Goal: Information Seeking & Learning: Understand process/instructions

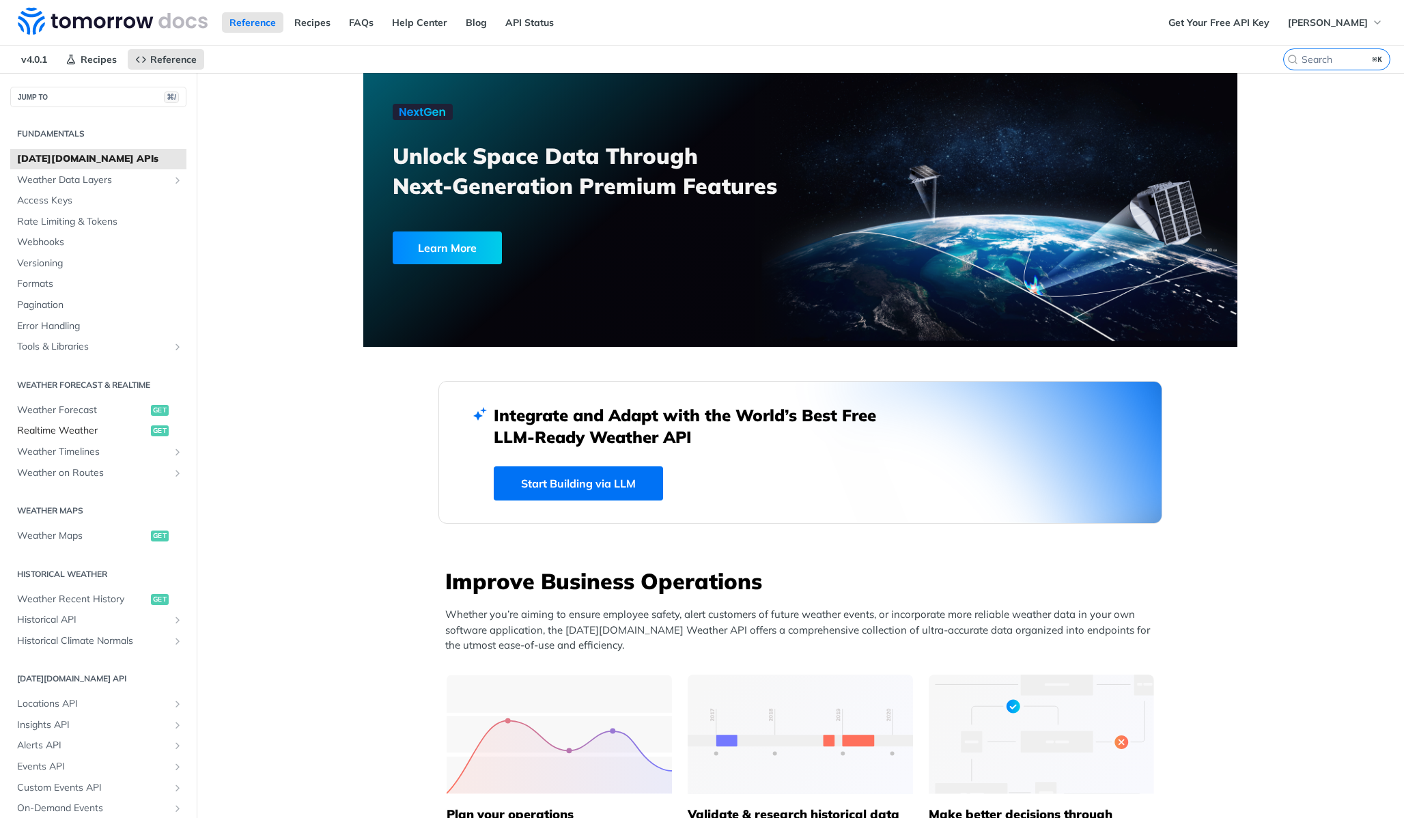
click at [70, 429] on span "Realtime Weather" at bounding box center [82, 431] width 130 height 14
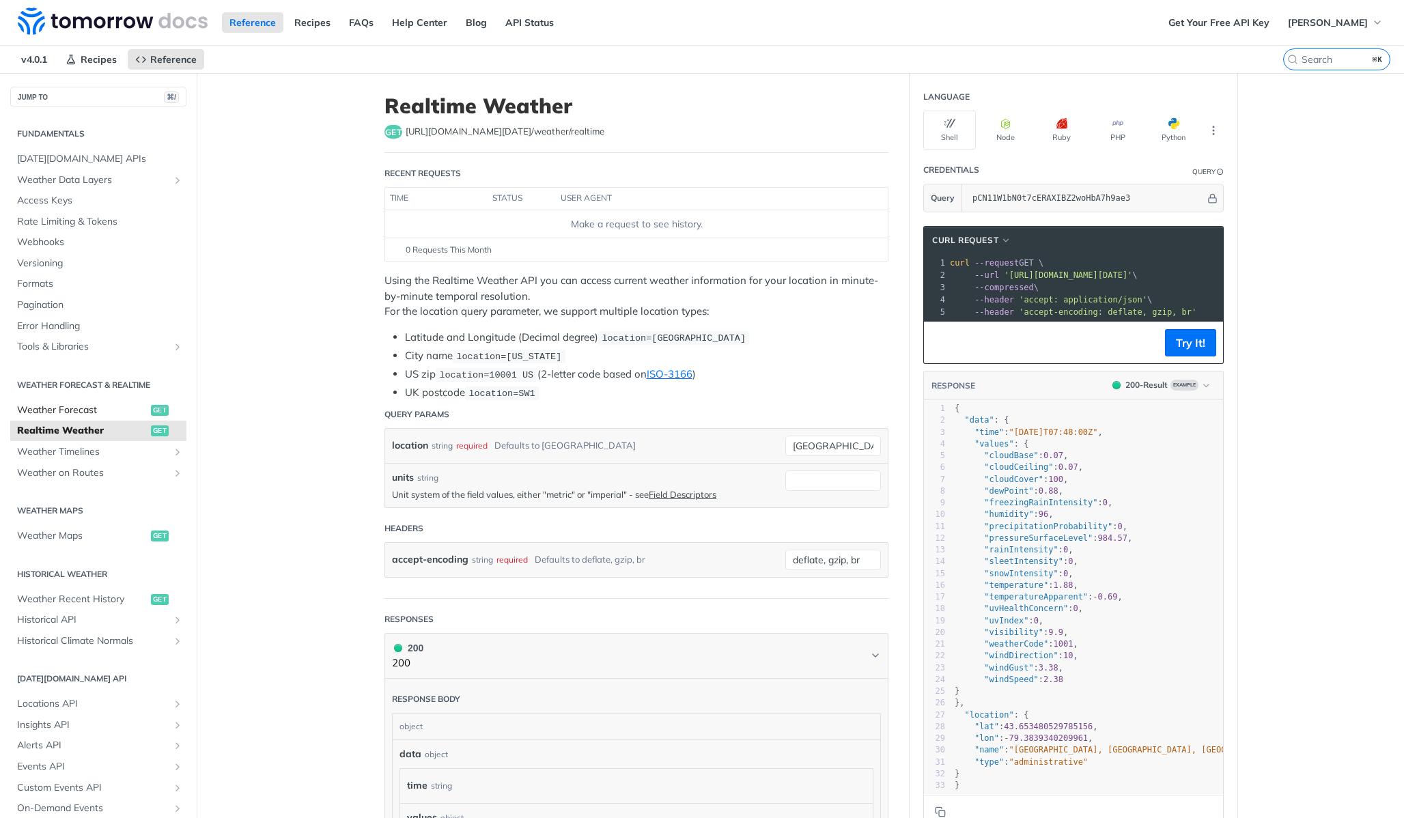
click at [72, 413] on span "Weather Forecast" at bounding box center [82, 410] width 130 height 14
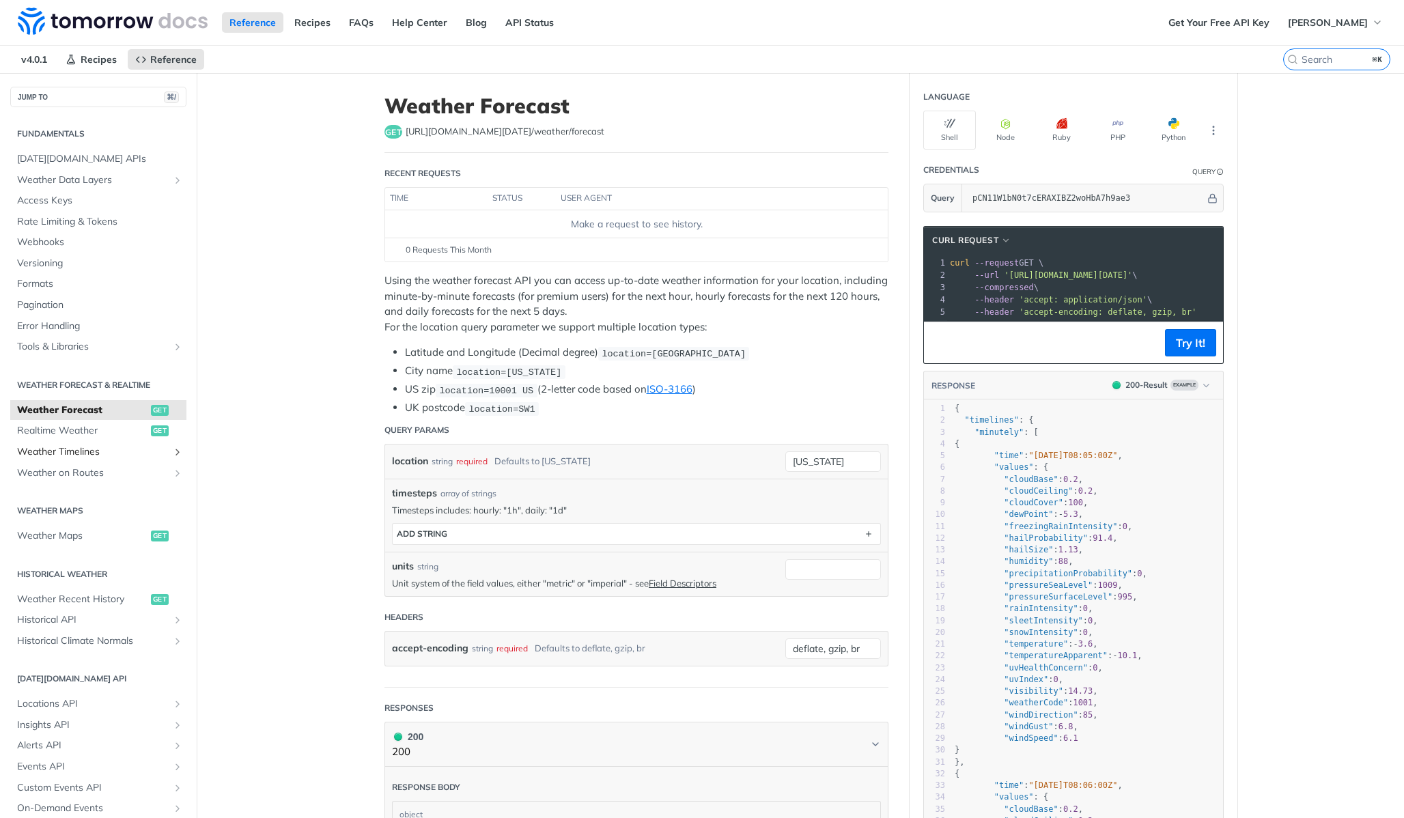
click at [83, 457] on span "Weather Timelines" at bounding box center [93, 452] width 152 height 14
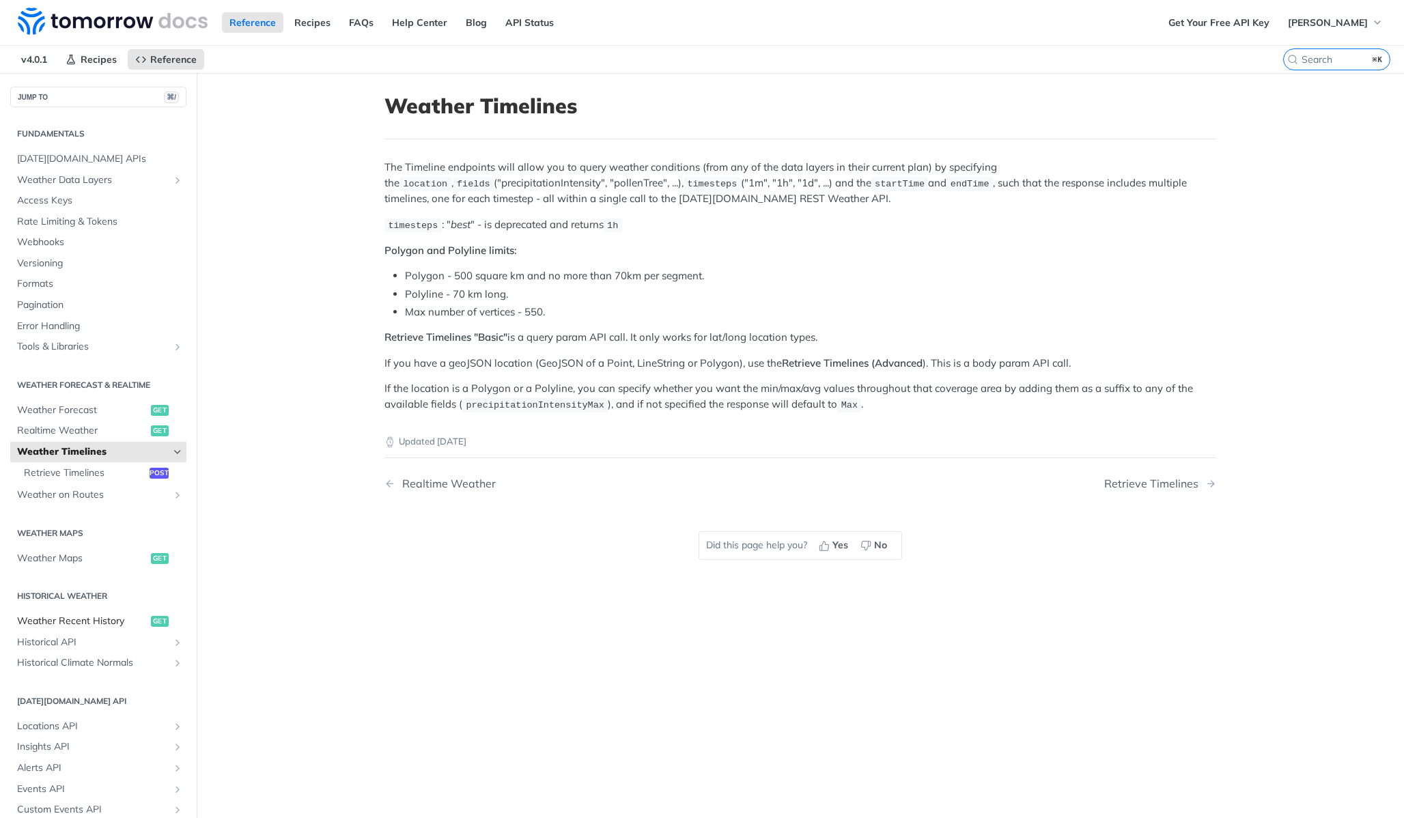
click at [104, 624] on span "Weather Recent History" at bounding box center [82, 621] width 130 height 14
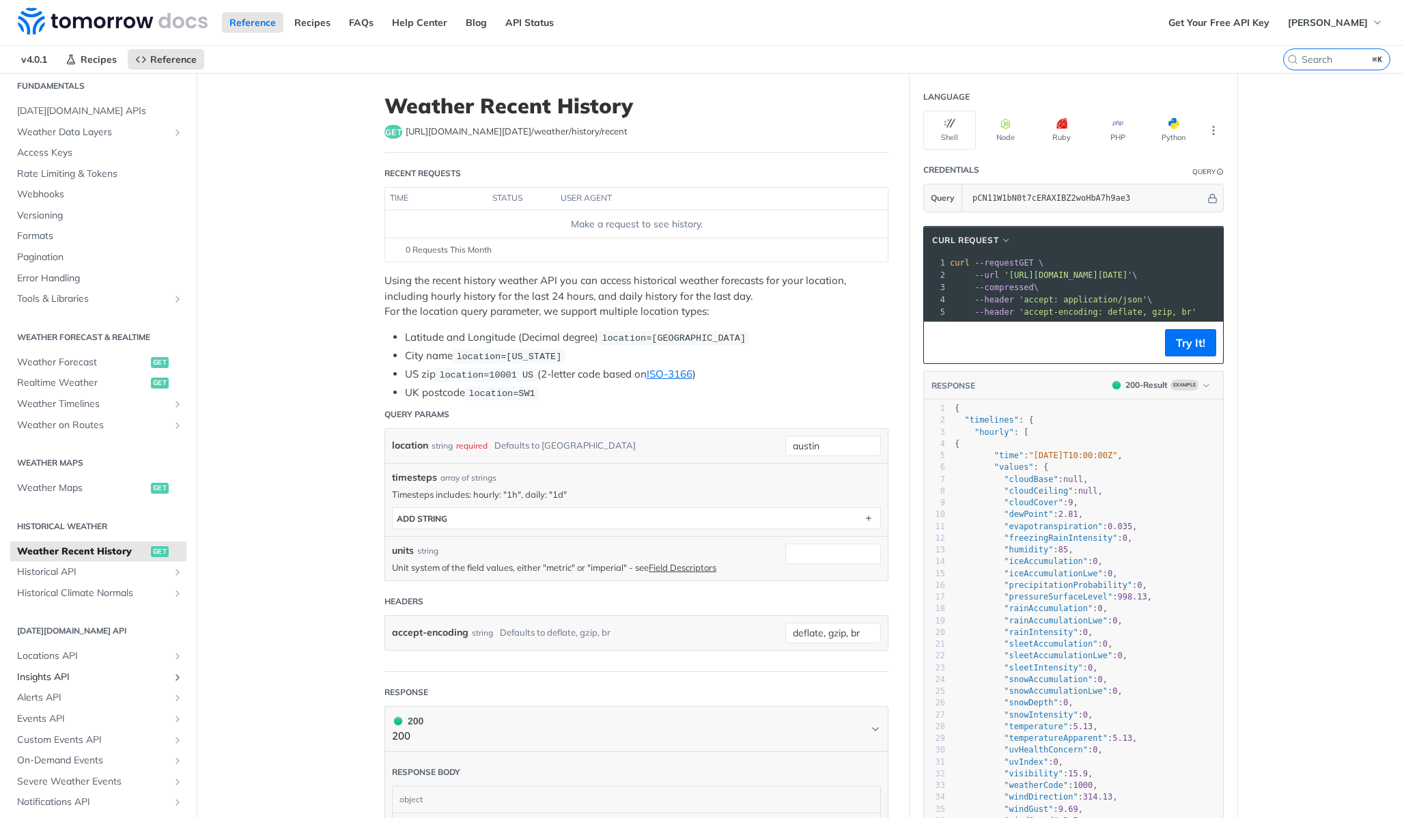
scroll to position [61, 0]
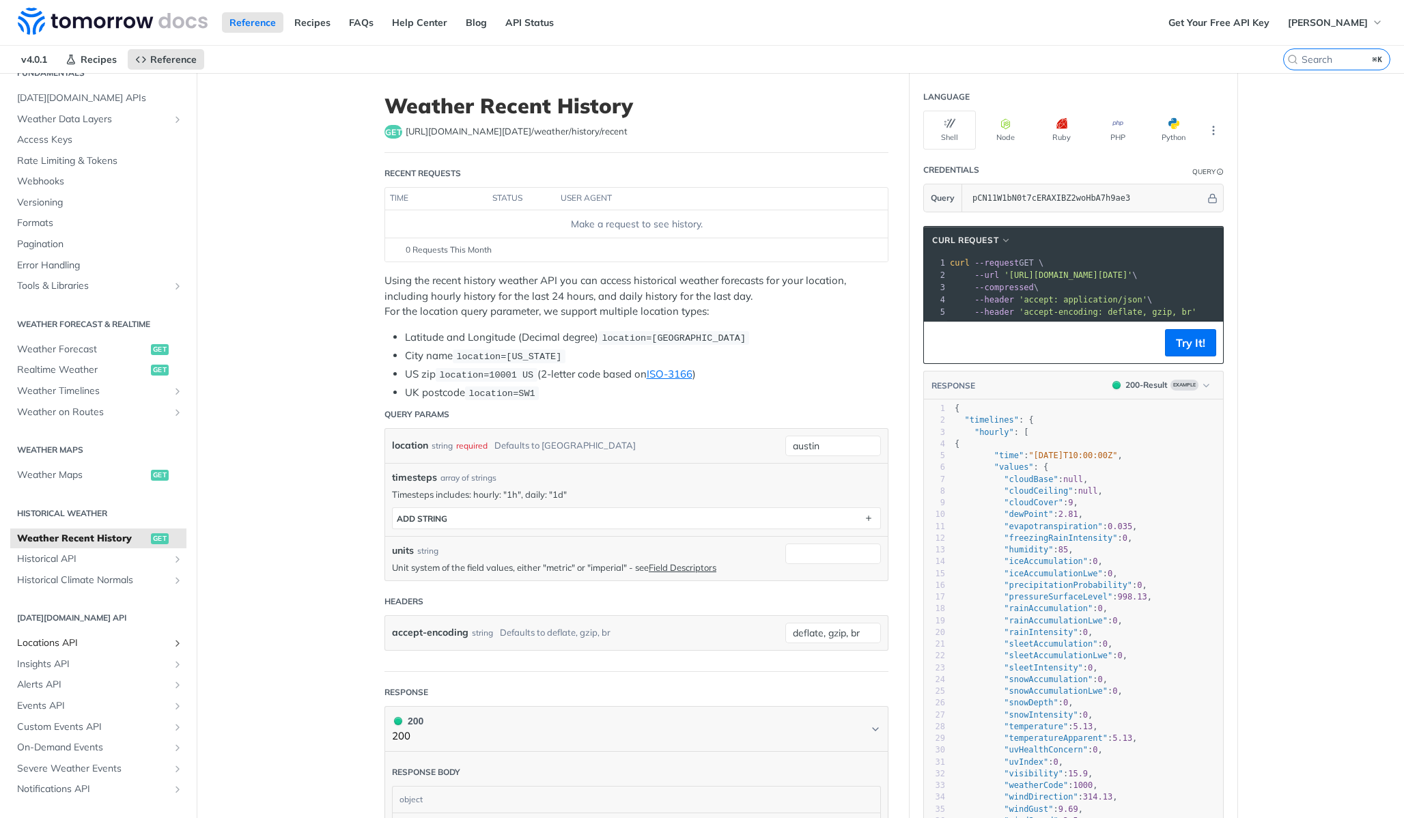
click at [79, 644] on span "Locations API" at bounding box center [93, 643] width 152 height 14
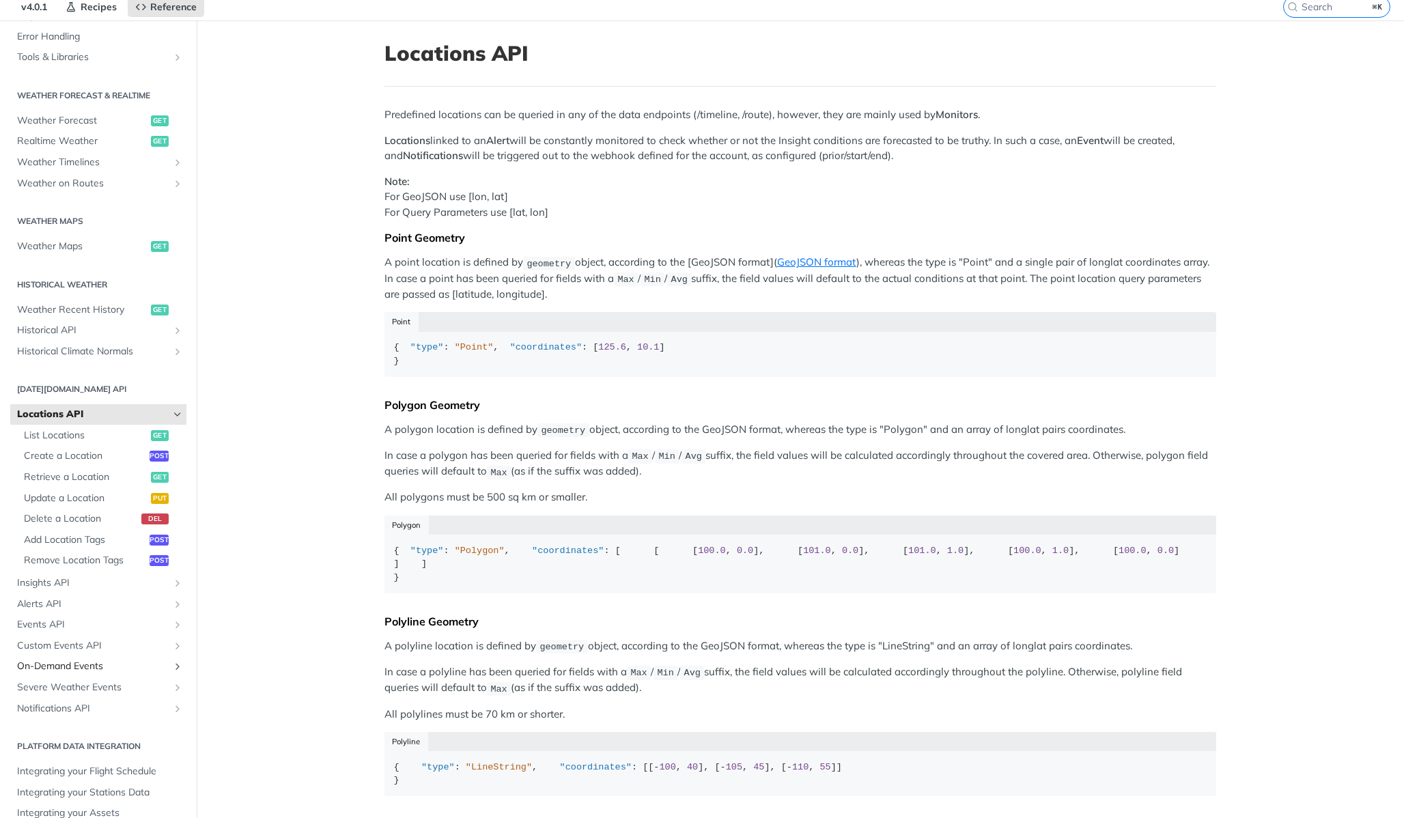
scroll to position [65, 0]
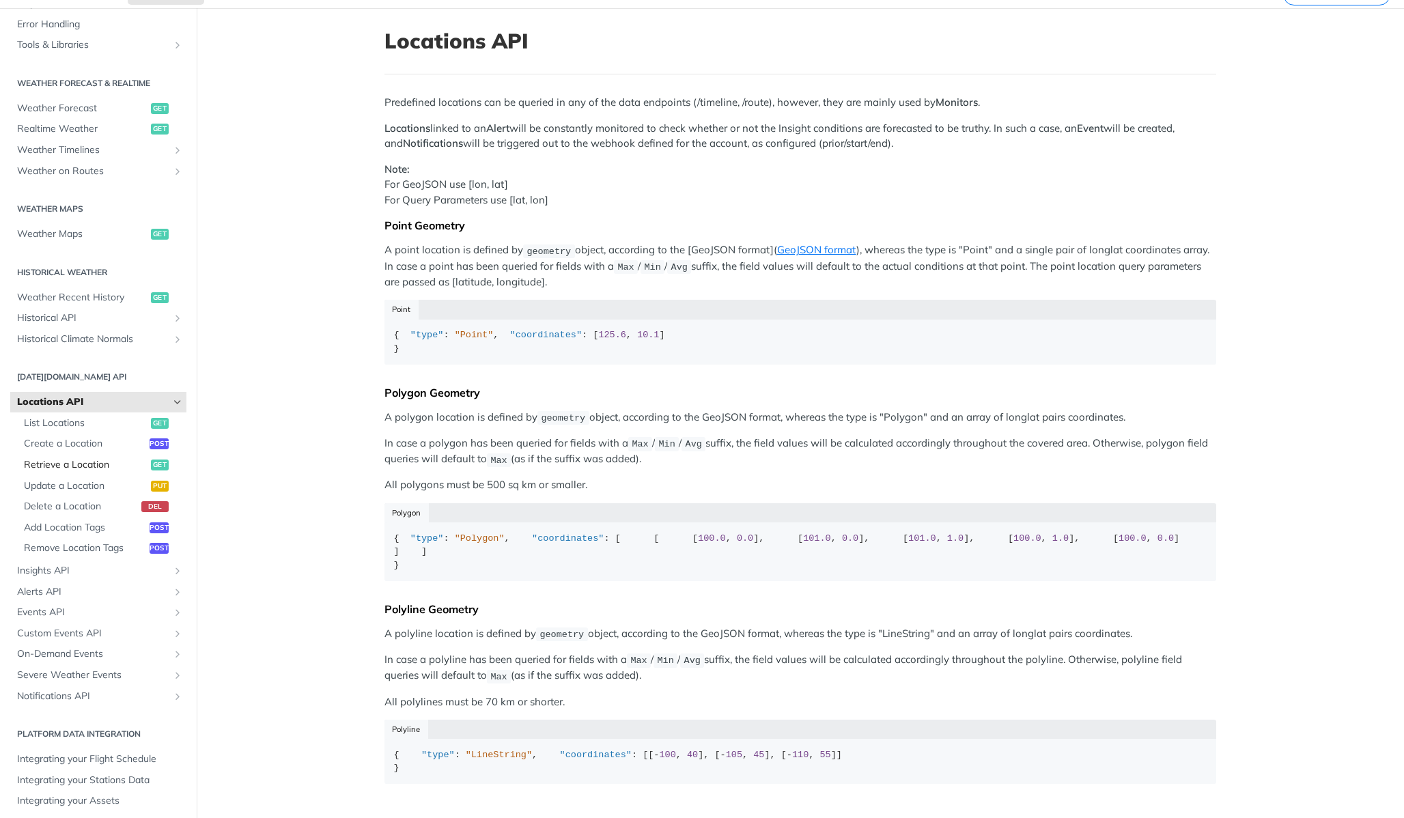
click at [66, 465] on span "Retrieve a Location" at bounding box center [86, 465] width 124 height 14
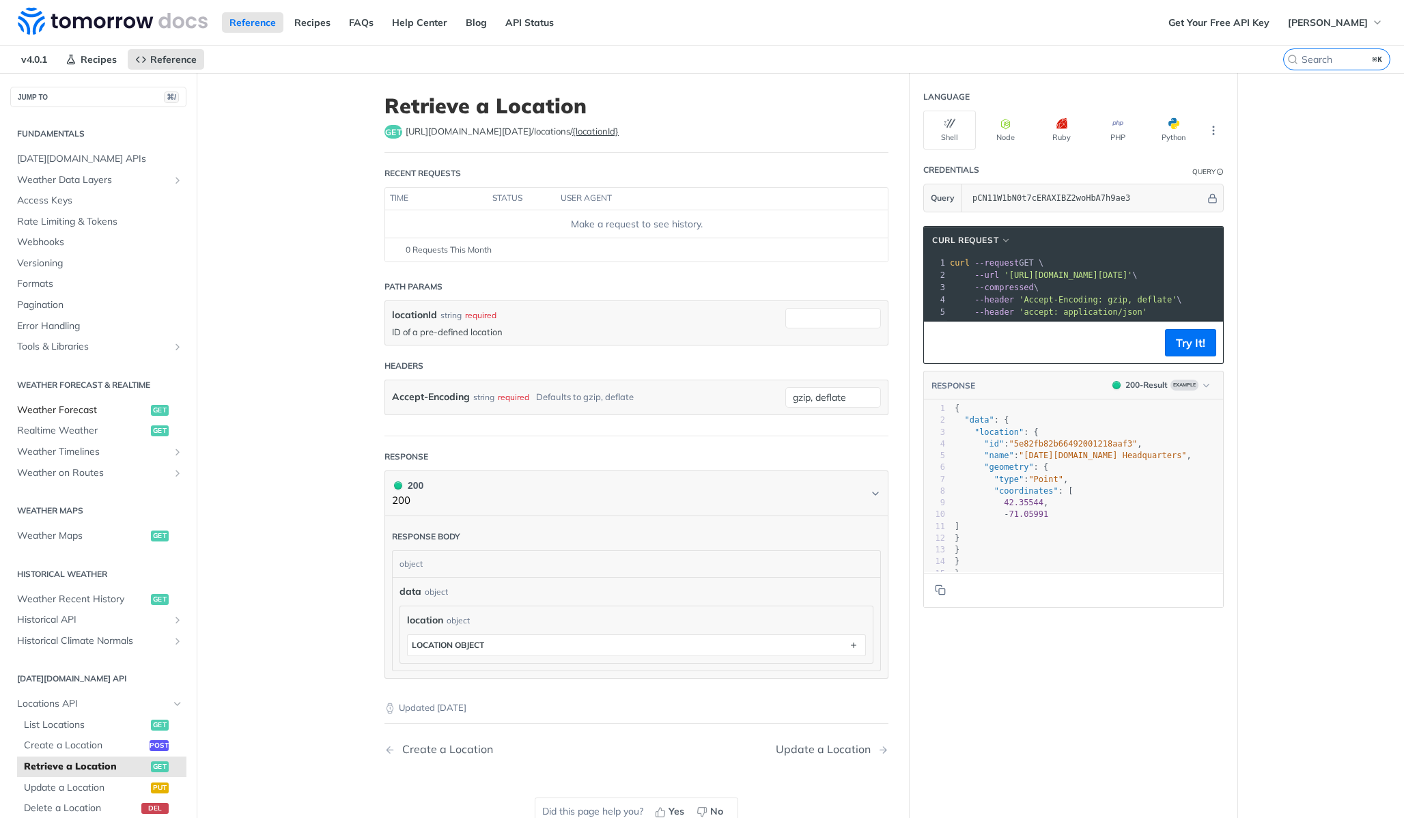
click at [116, 401] on link "Weather Forecast get" at bounding box center [98, 410] width 176 height 20
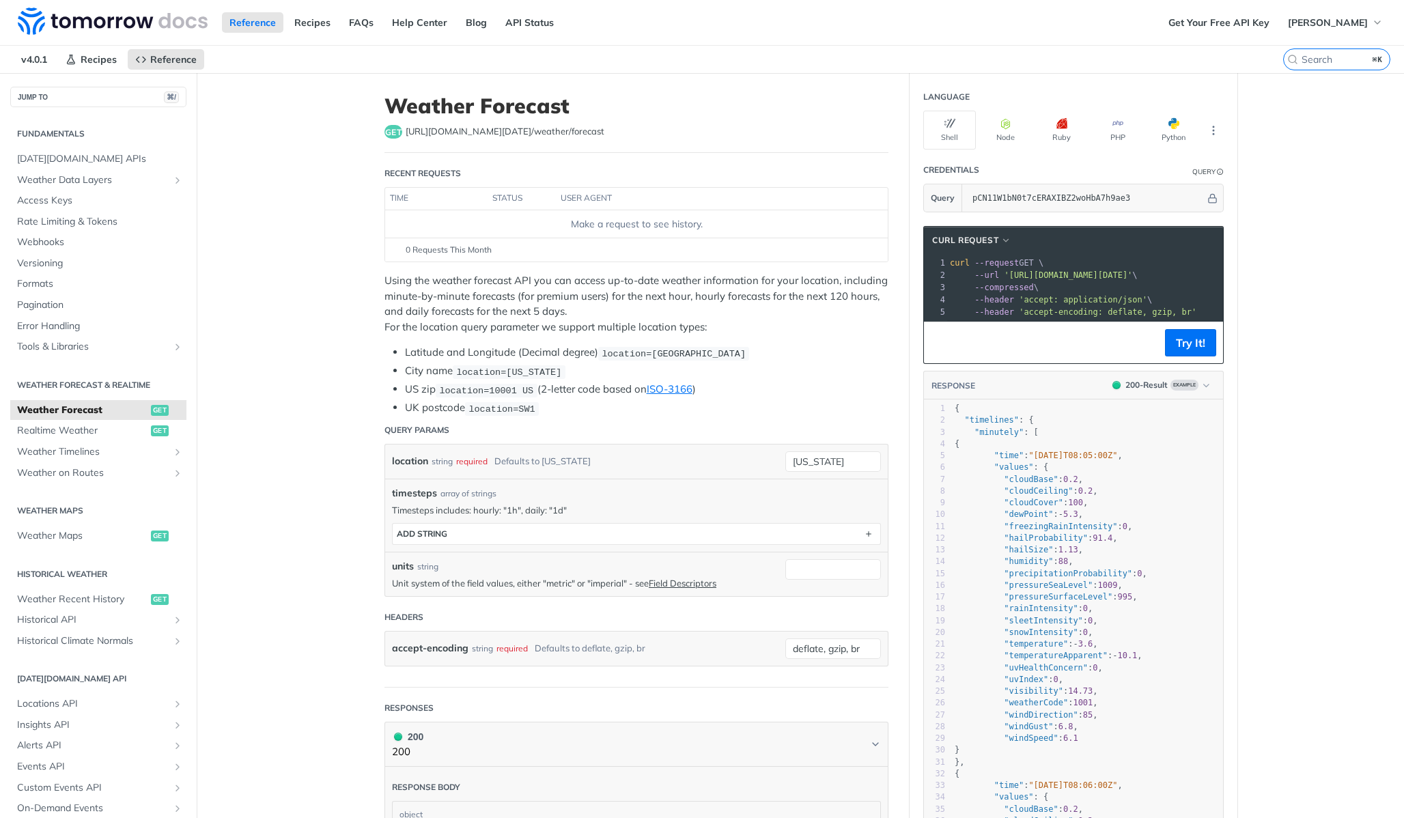
click at [702, 459] on div "location string required Defaults to [US_STATE]" at bounding box center [585, 461] width 386 height 20
click at [627, 461] on div "location string required Defaults to [US_STATE]" at bounding box center [585, 461] width 386 height 20
click at [550, 460] on div "Defaults to [US_STATE]" at bounding box center [542, 461] width 96 height 20
click at [692, 354] on span "location=[GEOGRAPHIC_DATA]" at bounding box center [673, 353] width 144 height 10
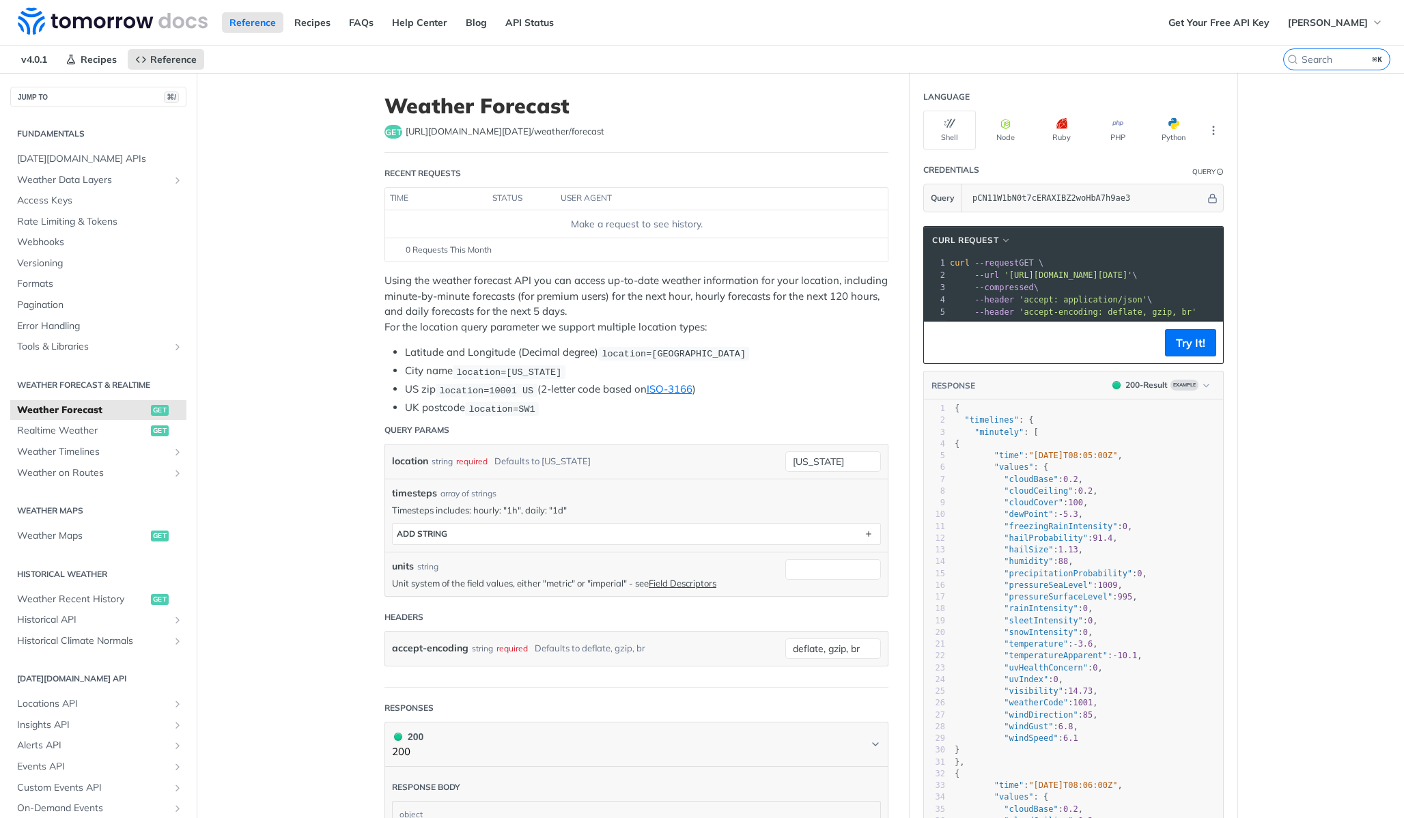
click at [481, 507] on p "Timesteps includes: hourly: "1h", daily: "1d"" at bounding box center [636, 510] width 489 height 12
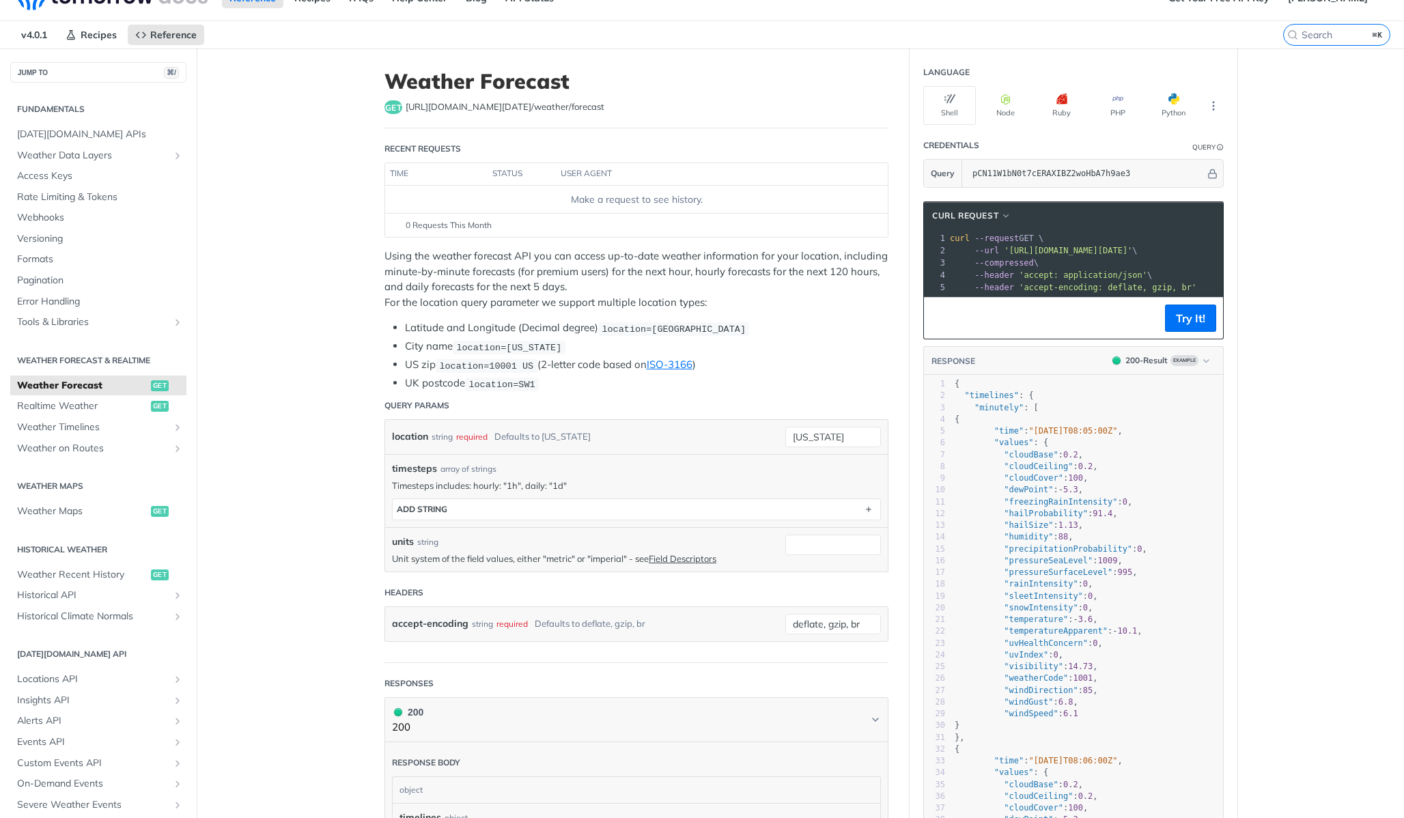
scroll to position [121, 0]
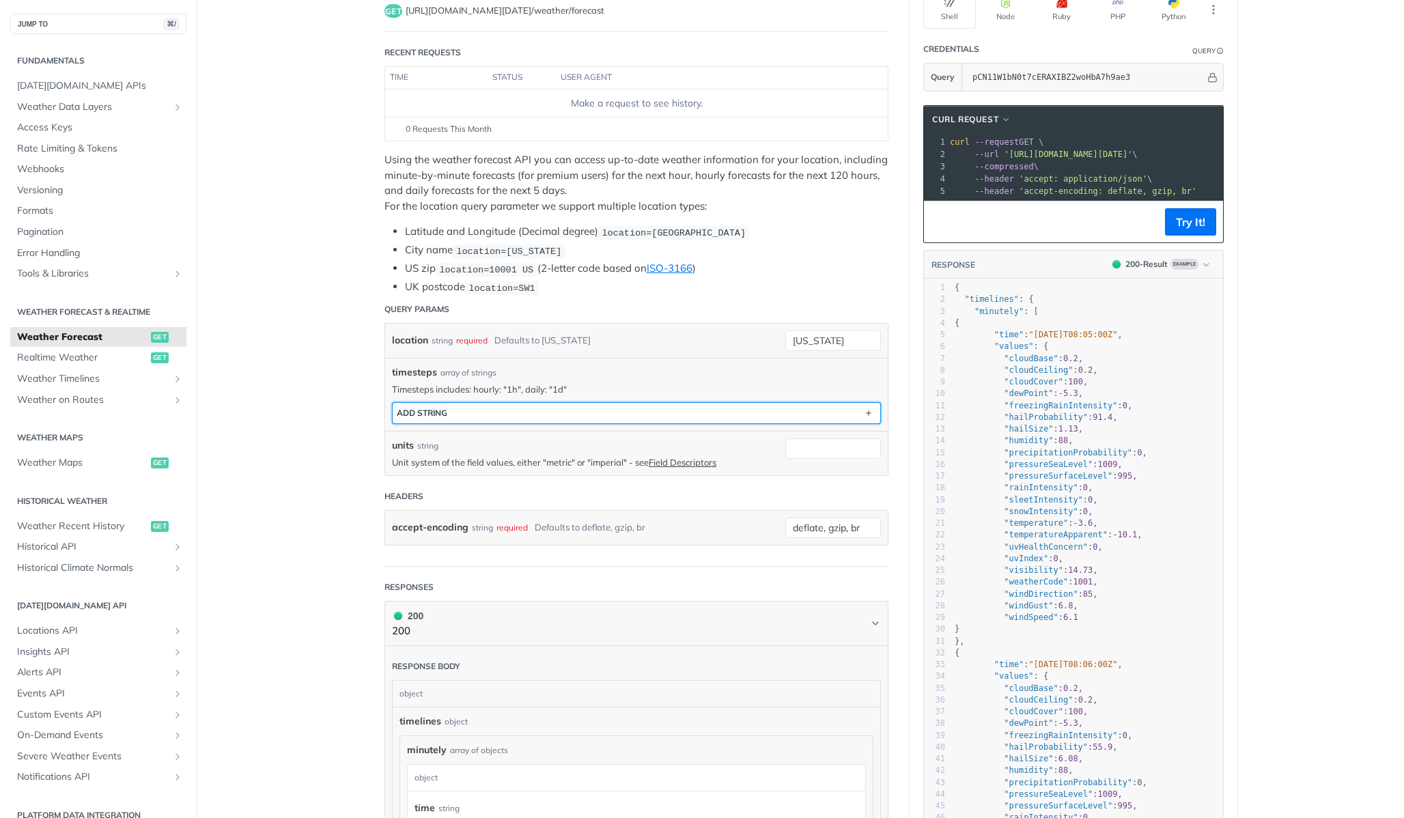
click at [414, 412] on div "ADD string" at bounding box center [422, 413] width 51 height 10
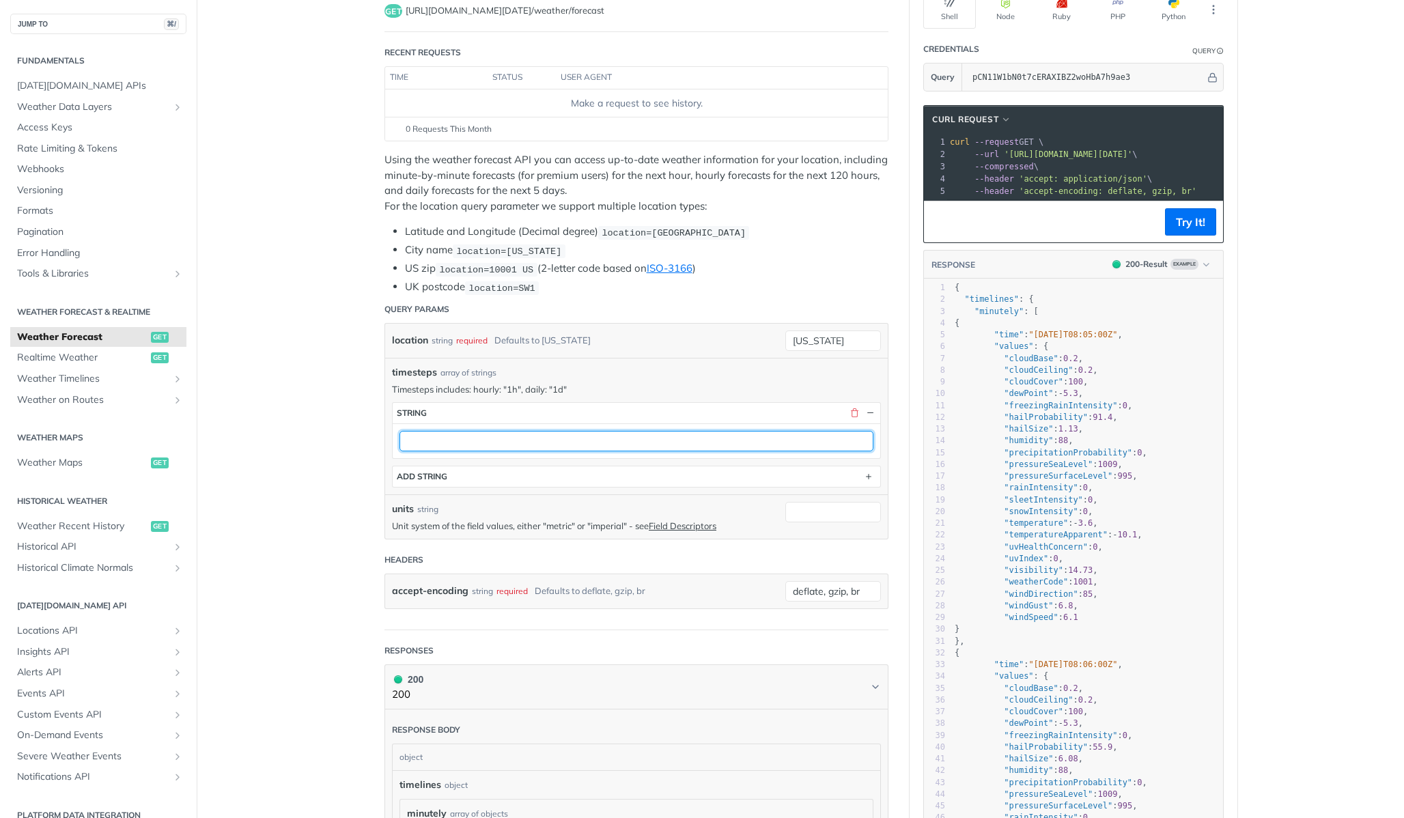
click at [437, 437] on input "text" at bounding box center [636, 441] width 474 height 20
click at [458, 440] on input "text" at bounding box center [636, 441] width 474 height 20
click at [445, 439] on input "text" at bounding box center [636, 441] width 474 height 20
type input "1h"
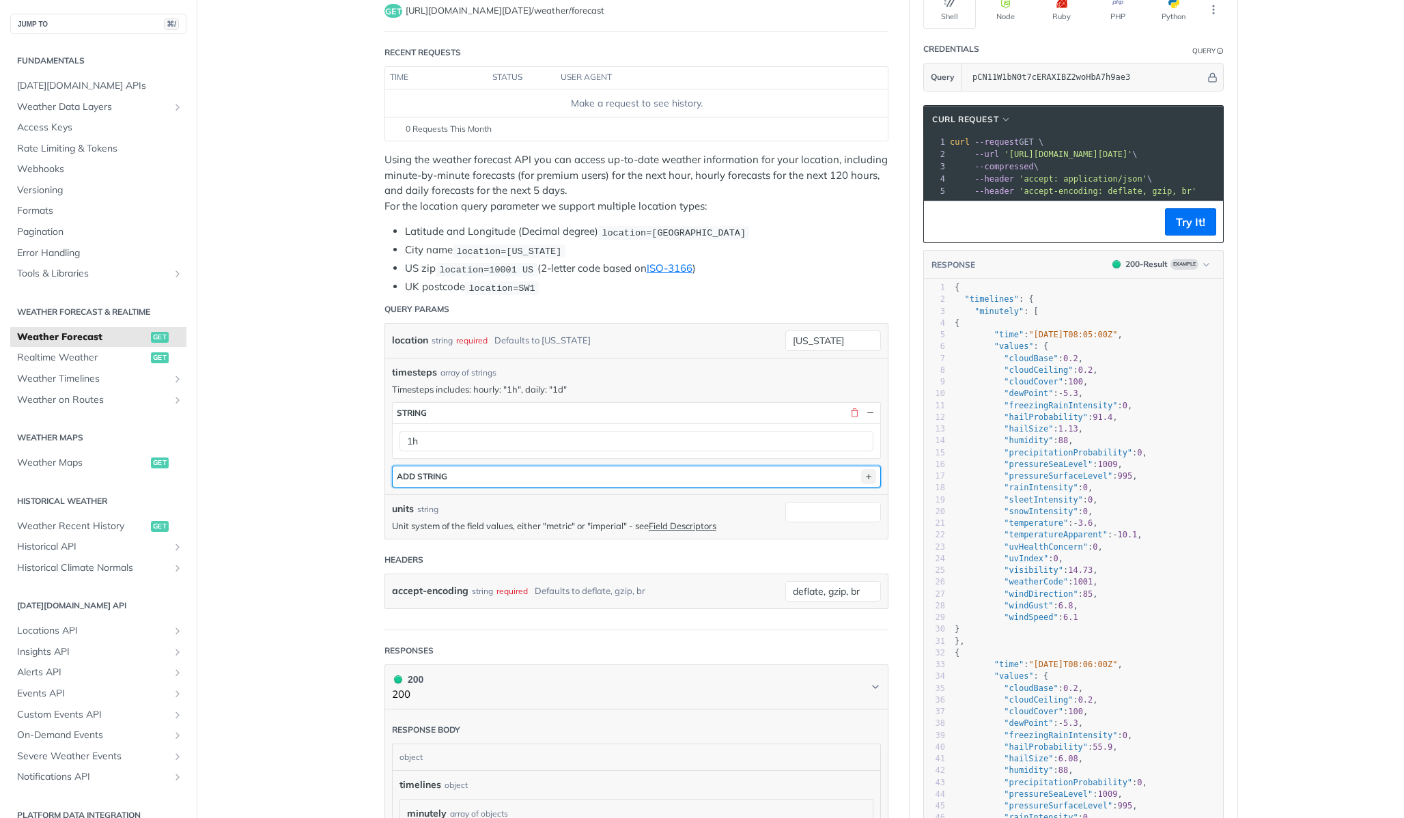
click at [868, 470] on icon "button" at bounding box center [868, 476] width 15 height 15
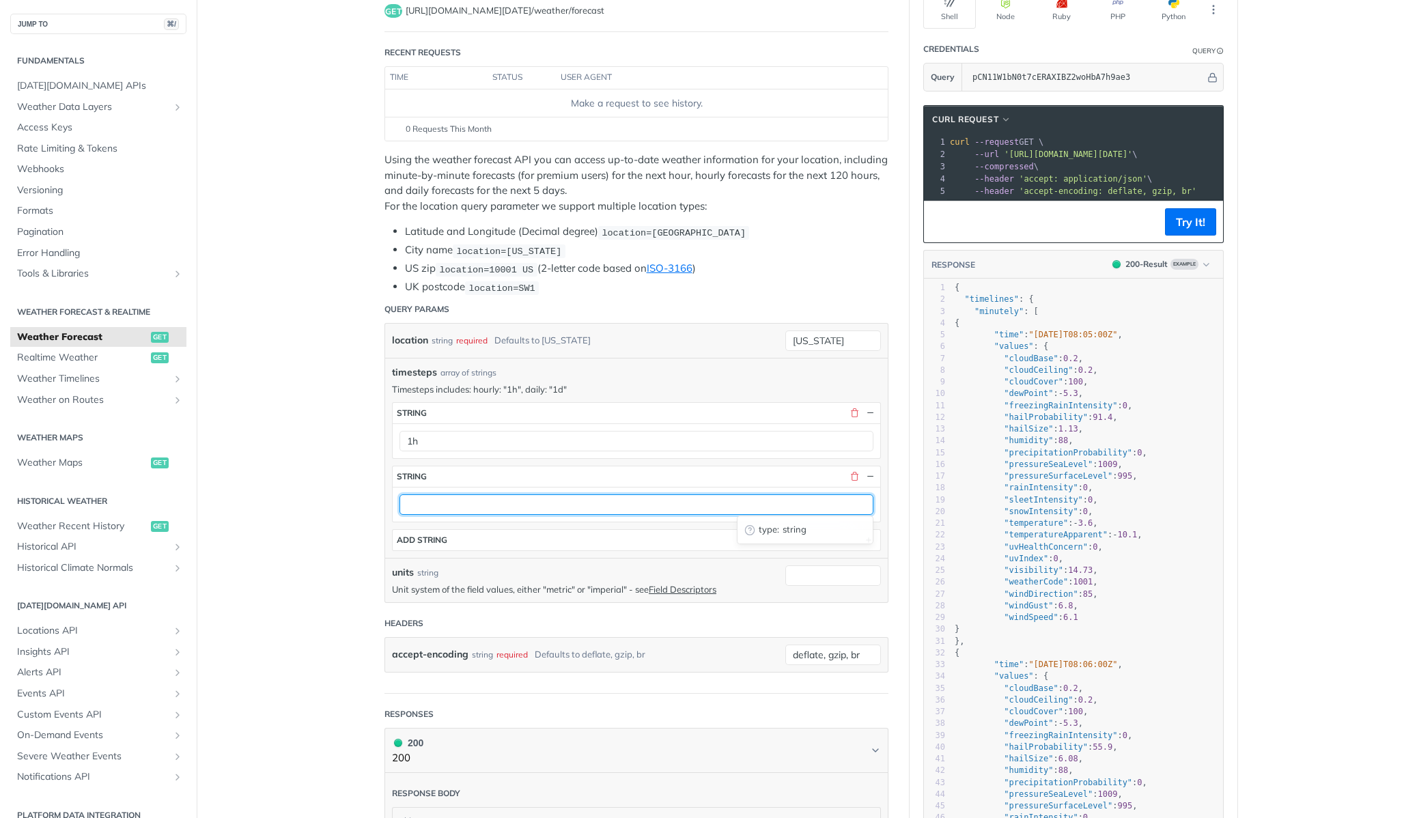
click at [592, 510] on input "text" at bounding box center [636, 504] width 474 height 20
type input "1d"
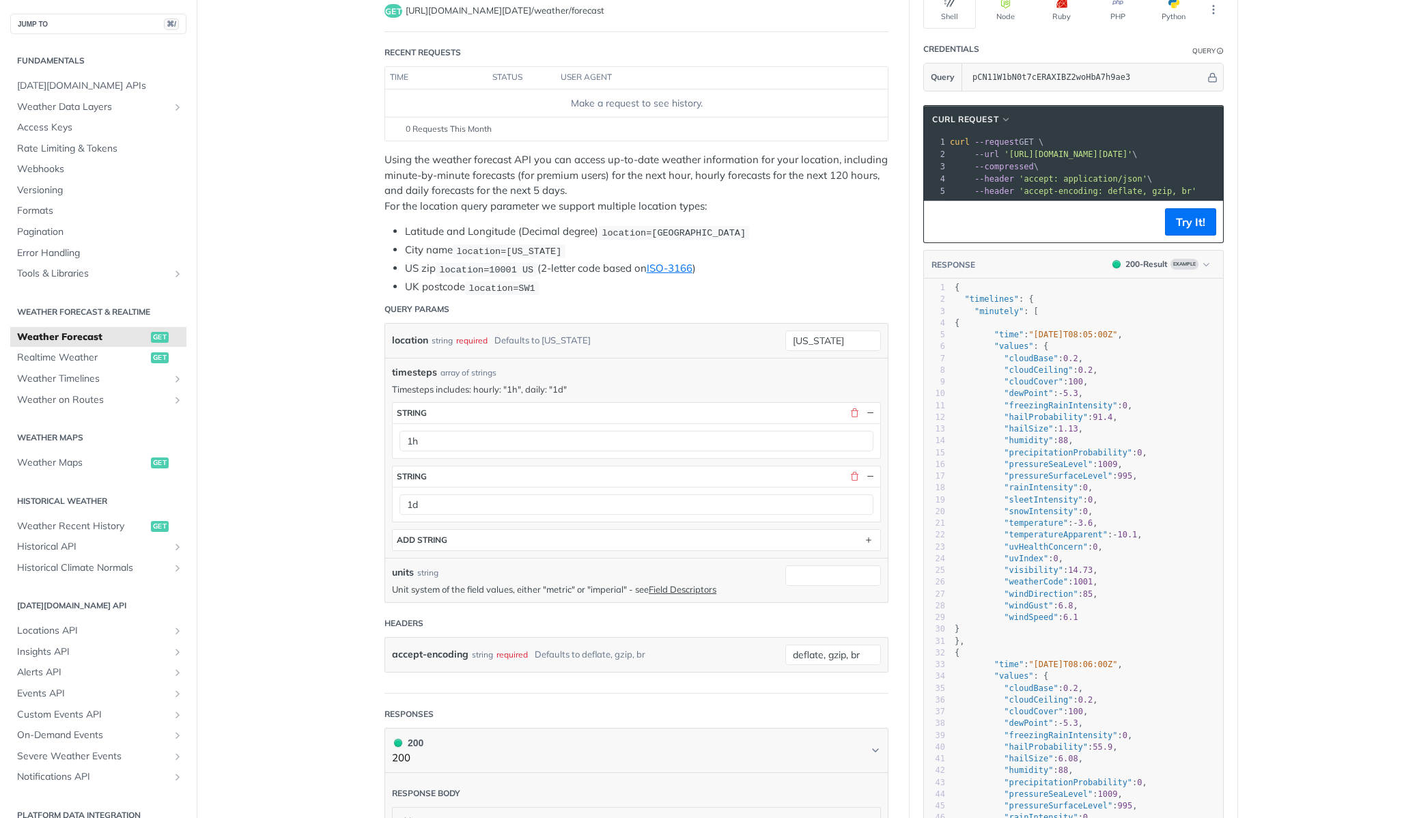
click at [631, 550] on div "timesteps array of strings Timesteps includes: hourly: "1h", daily: "1d" timest…" at bounding box center [636, 458] width 502 height 200
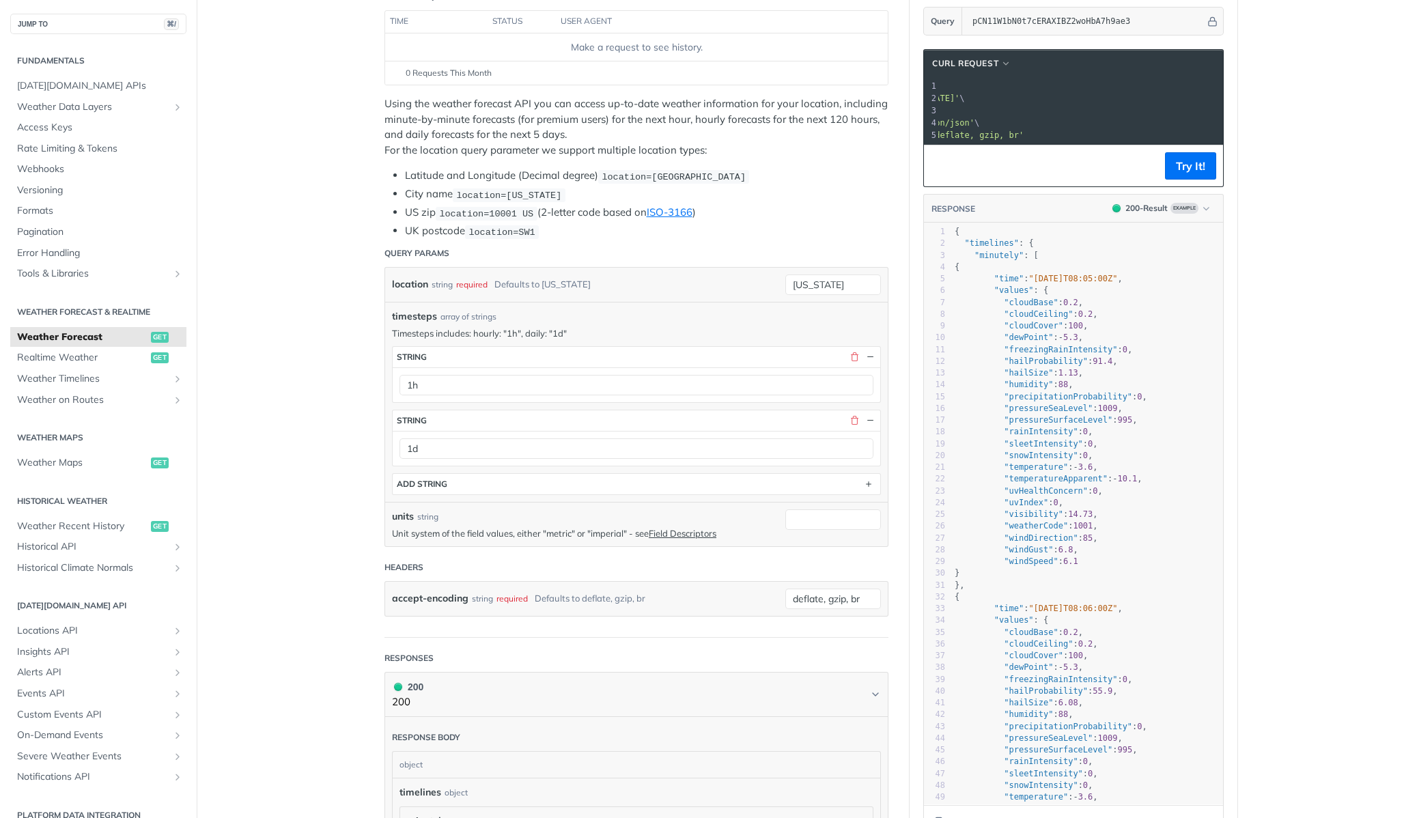
scroll to position [0, 0]
